Goal: Book appointment/travel/reservation

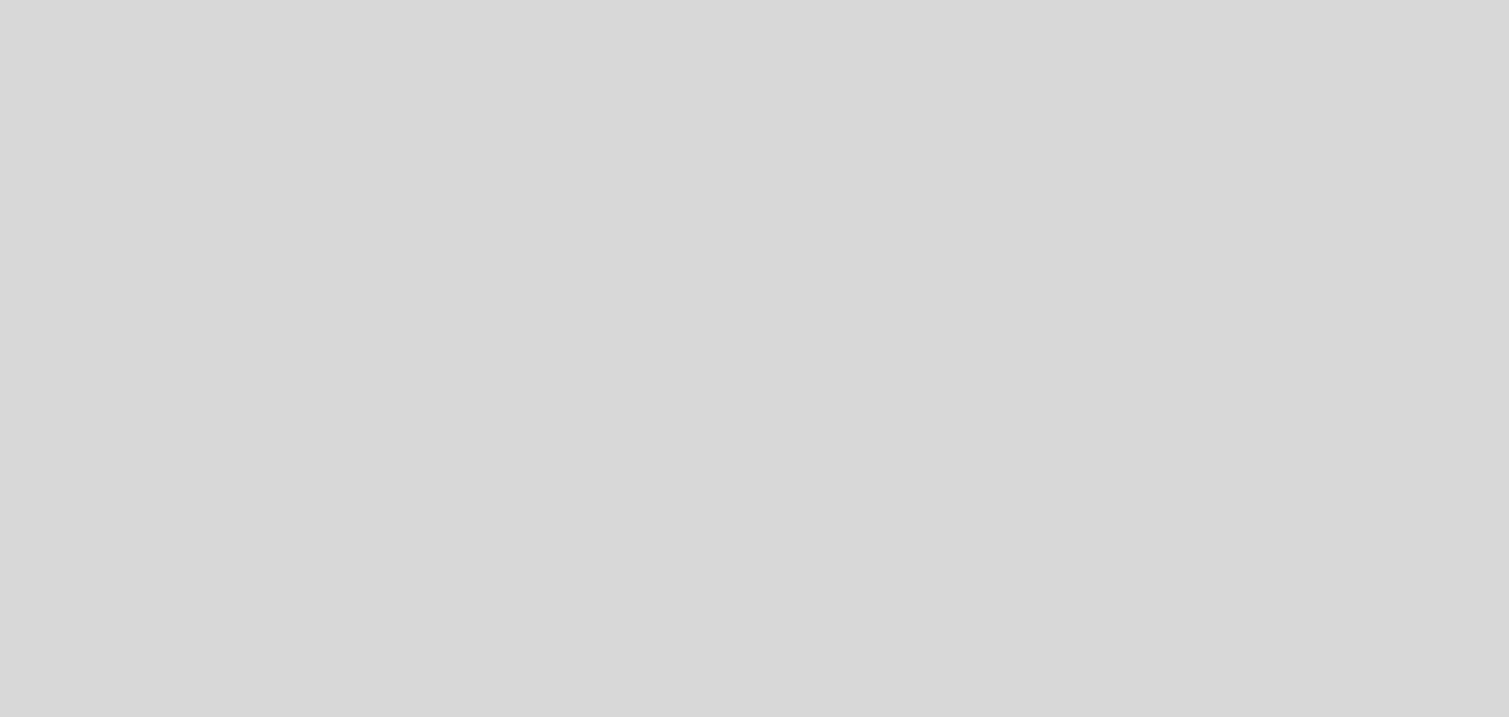
select select "es"
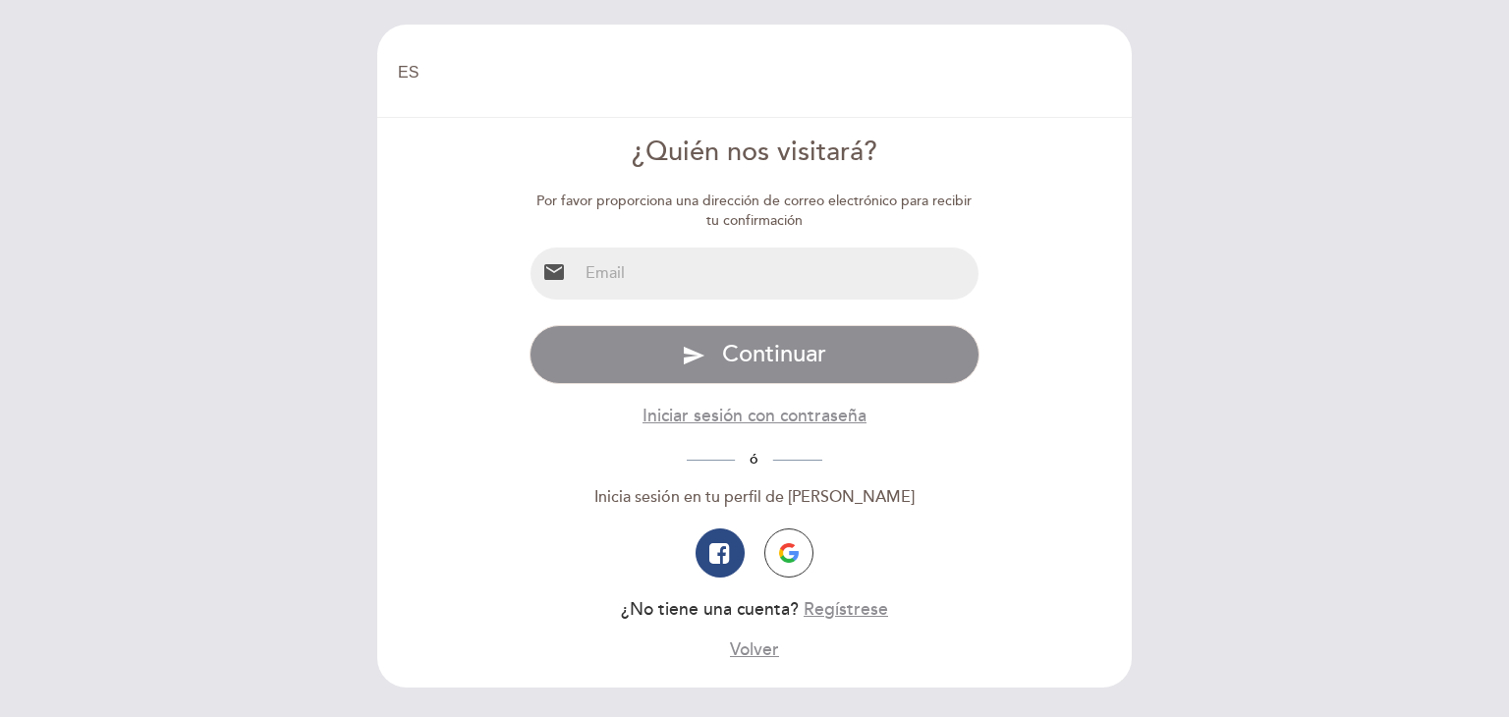
click at [747, 272] on input "email" at bounding box center [779, 274] width 402 height 52
type input "[EMAIL_ADDRESS][DOMAIN_NAME]"
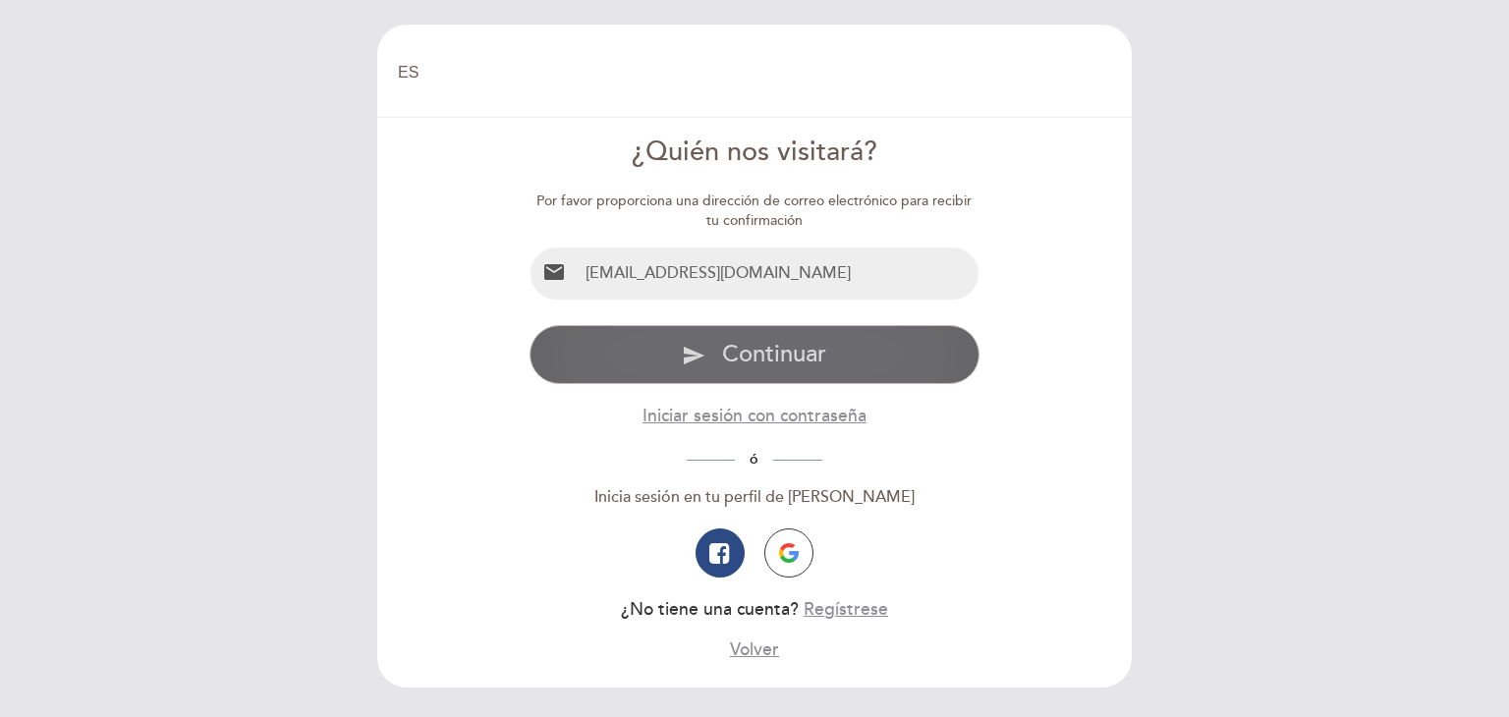
click at [753, 358] on span "Continuar" at bounding box center [774, 354] width 104 height 28
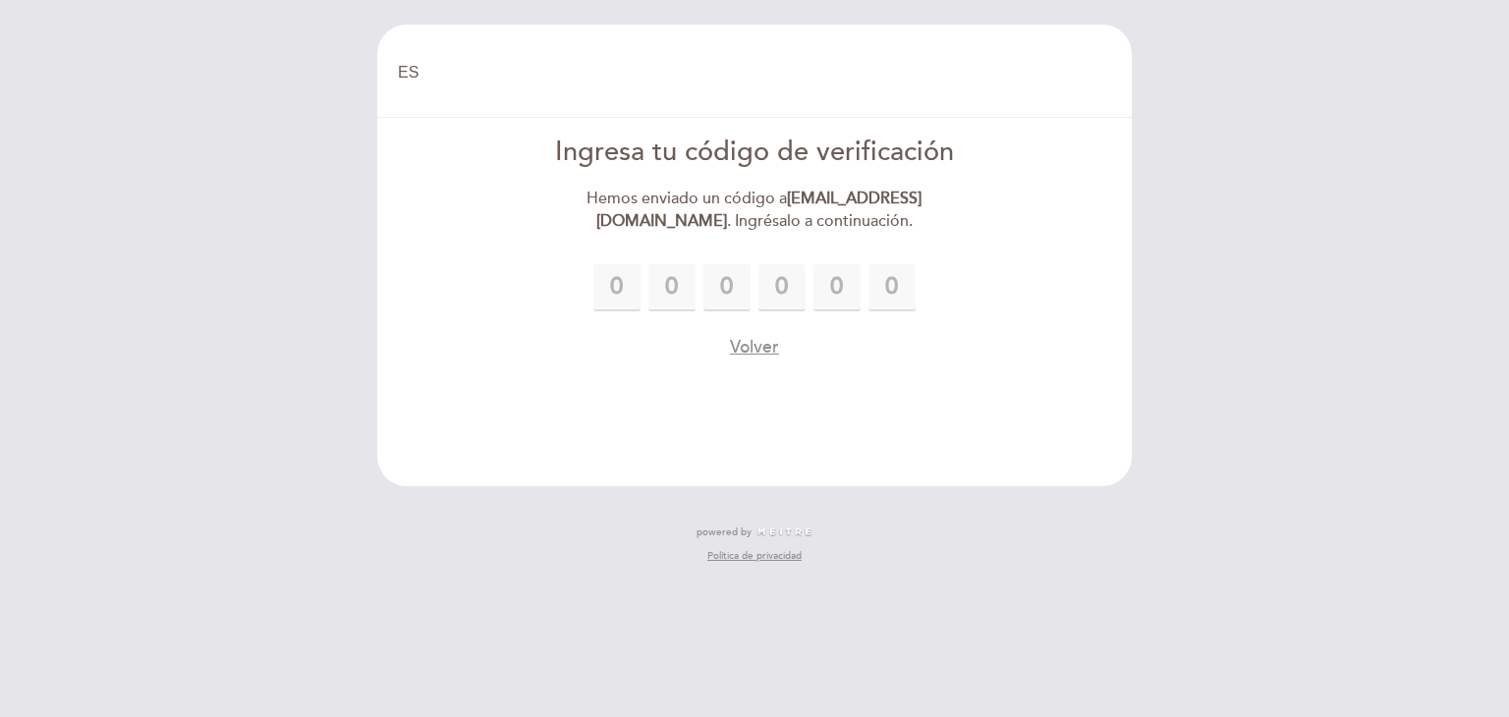
type input "9"
type input "3"
type input "1"
type input "3"
type input "7"
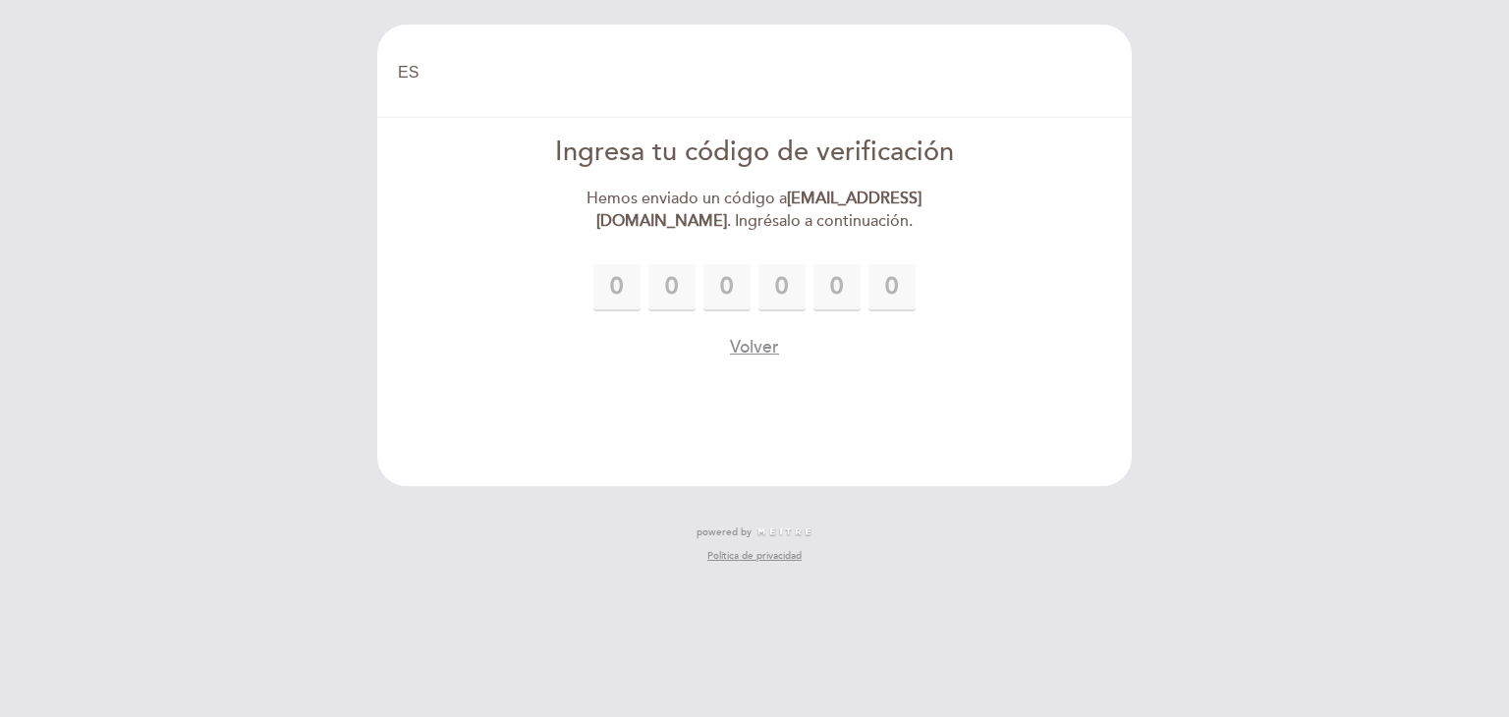
type input "5"
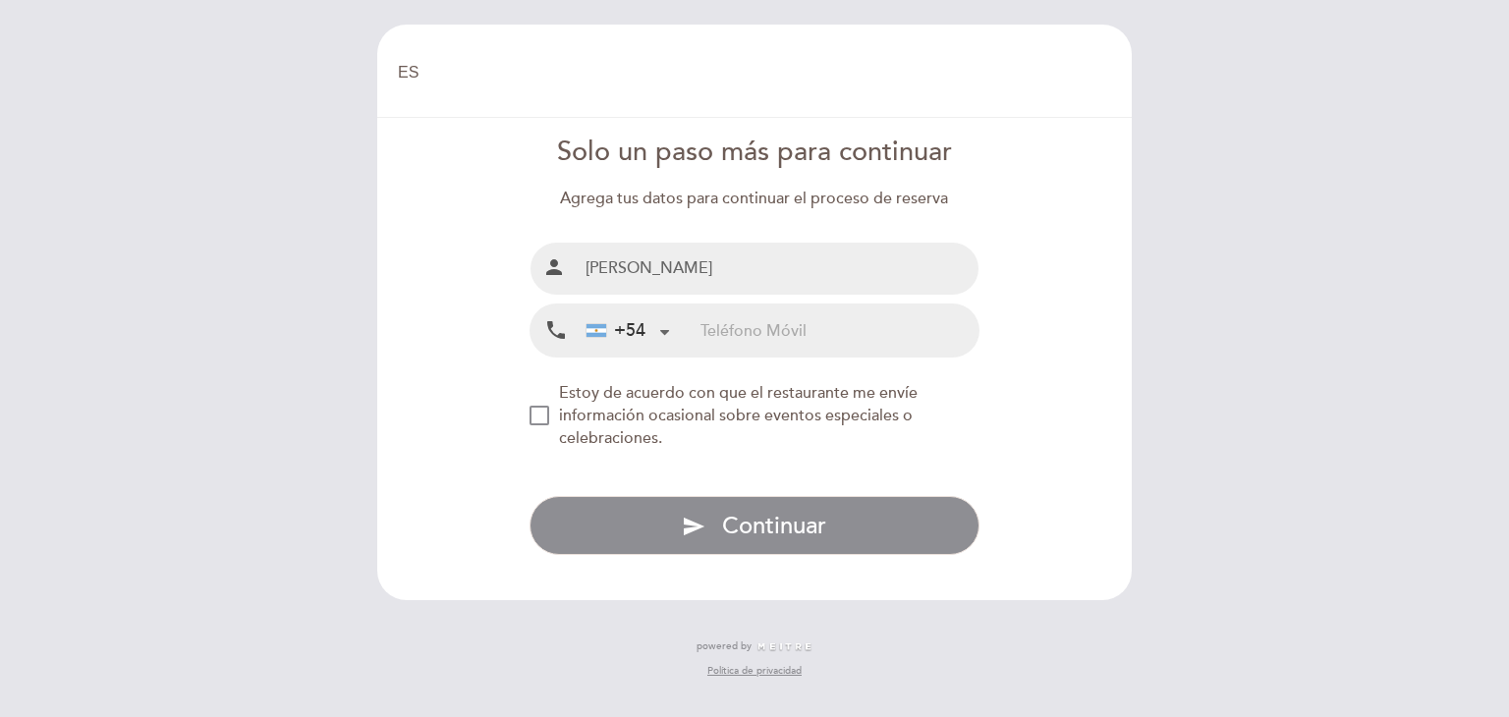
drag, startPoint x: 748, startPoint y: 265, endPoint x: 554, endPoint y: 266, distance: 194.5
click at [554, 266] on div "person [PERSON_NAME]" at bounding box center [754, 269] width 451 height 54
paste input "[PERSON_NAME]"
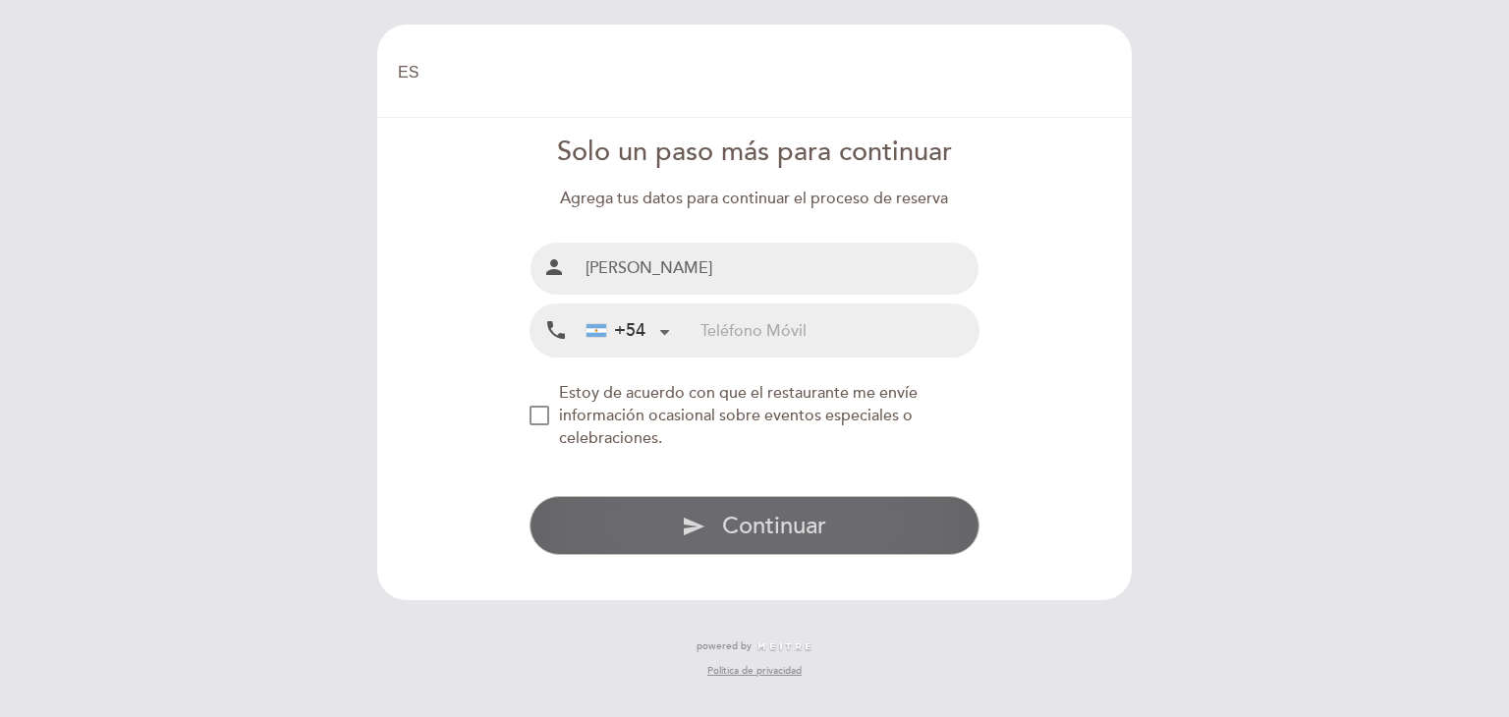
type input "[PERSON_NAME]"
click at [799, 518] on span "Continuar" at bounding box center [774, 526] width 104 height 28
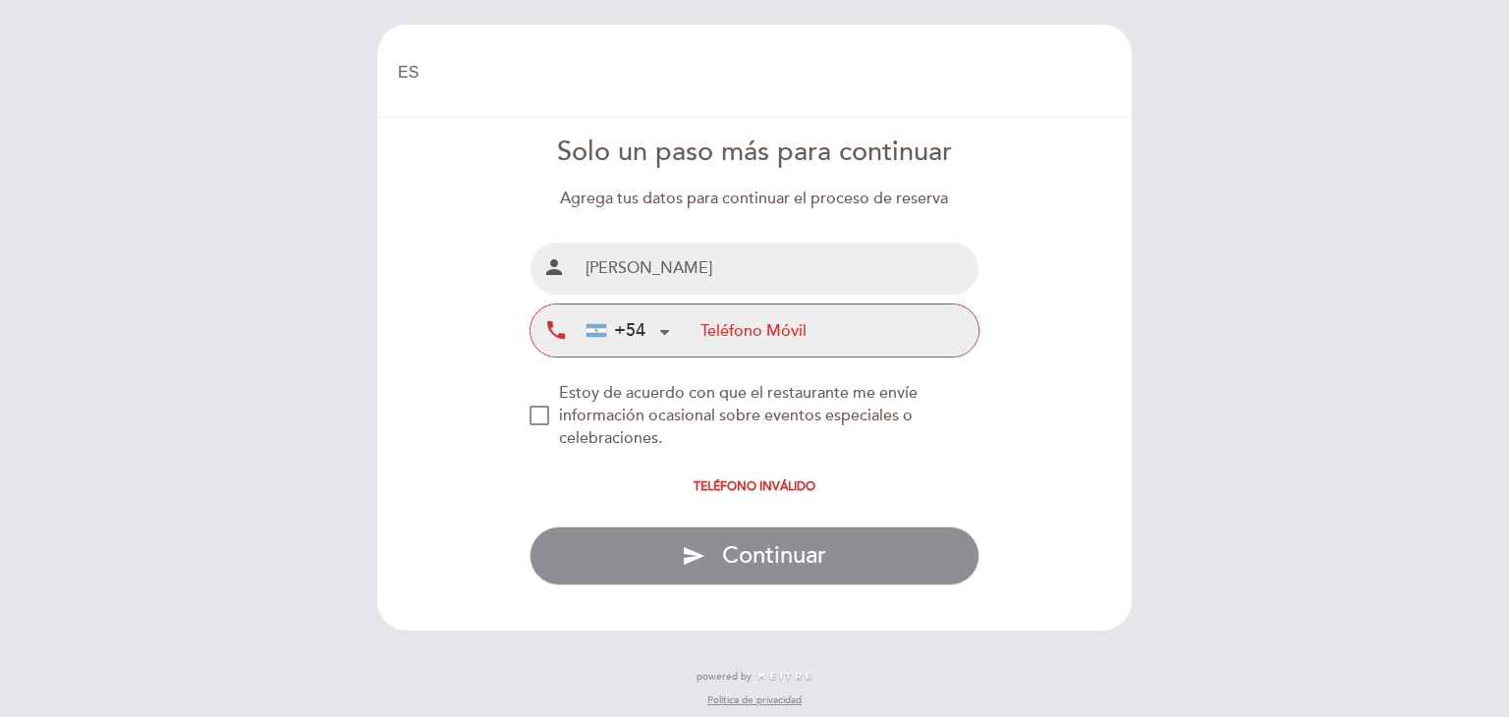
click at [726, 336] on input "tel" at bounding box center [839, 331] width 278 height 52
type input "1158012013"
click at [954, 433] on div "Estoy de acuerdo con que el restaurante me envíe información ocasional sobre ev…" at bounding box center [769, 416] width 421 height 68
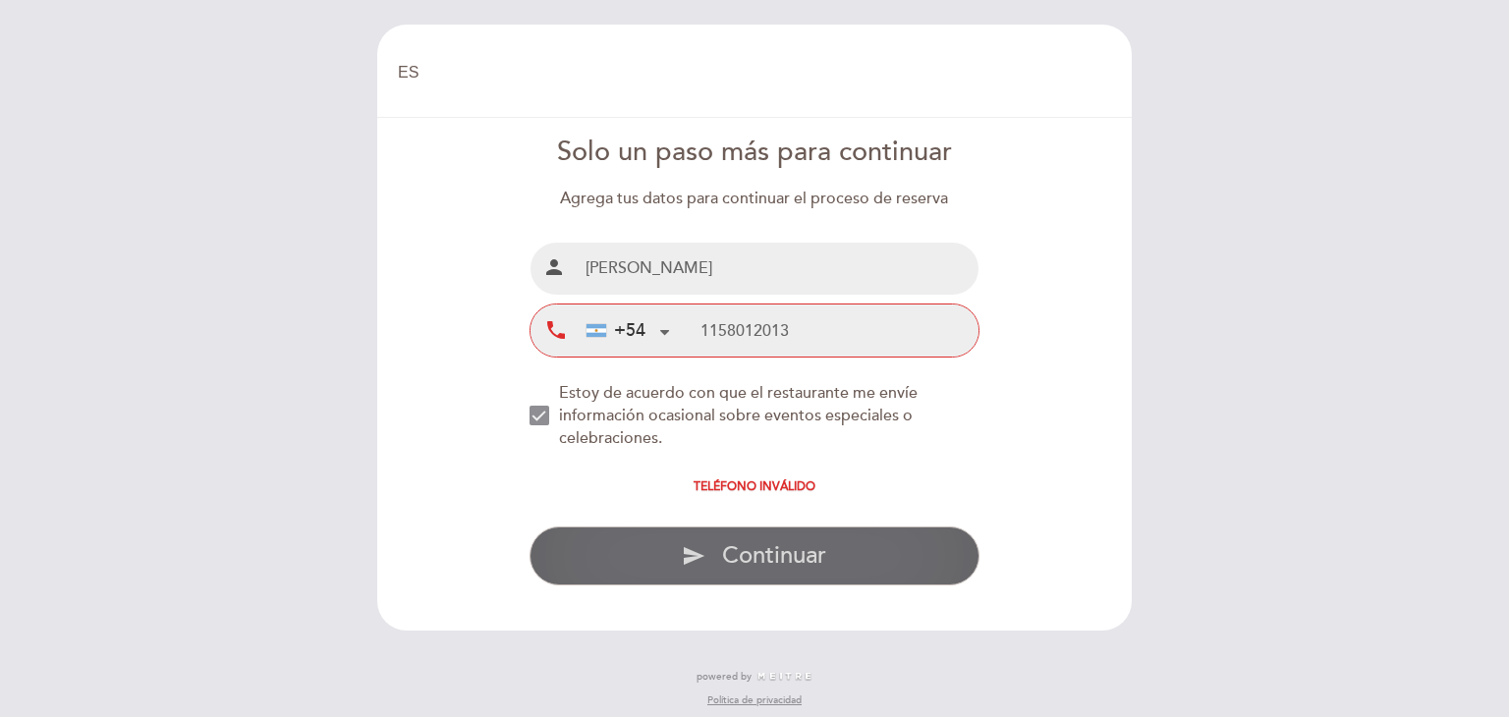
click at [798, 551] on span "Continuar" at bounding box center [774, 555] width 104 height 28
